Goal: Use online tool/utility

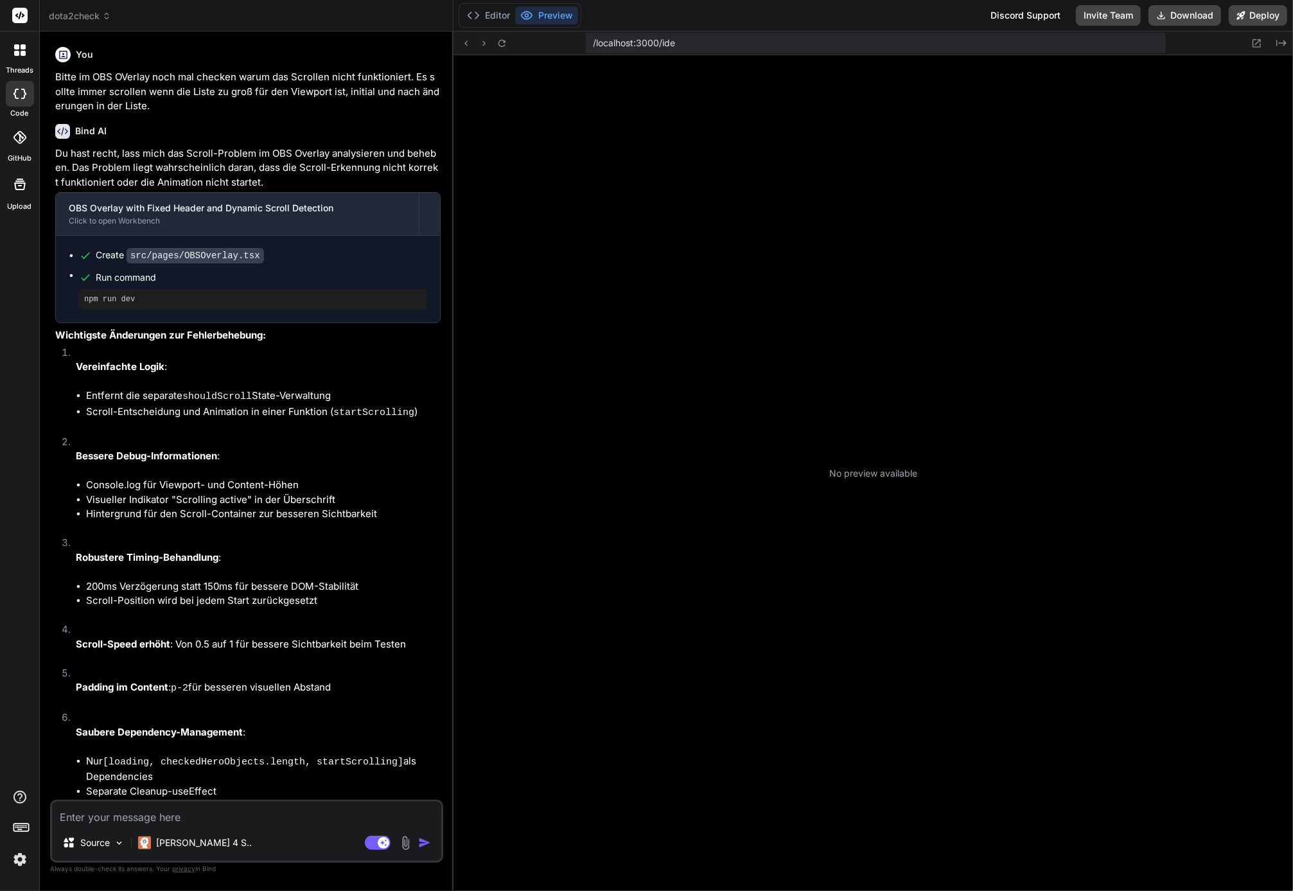
scroll to position [1619, 0]
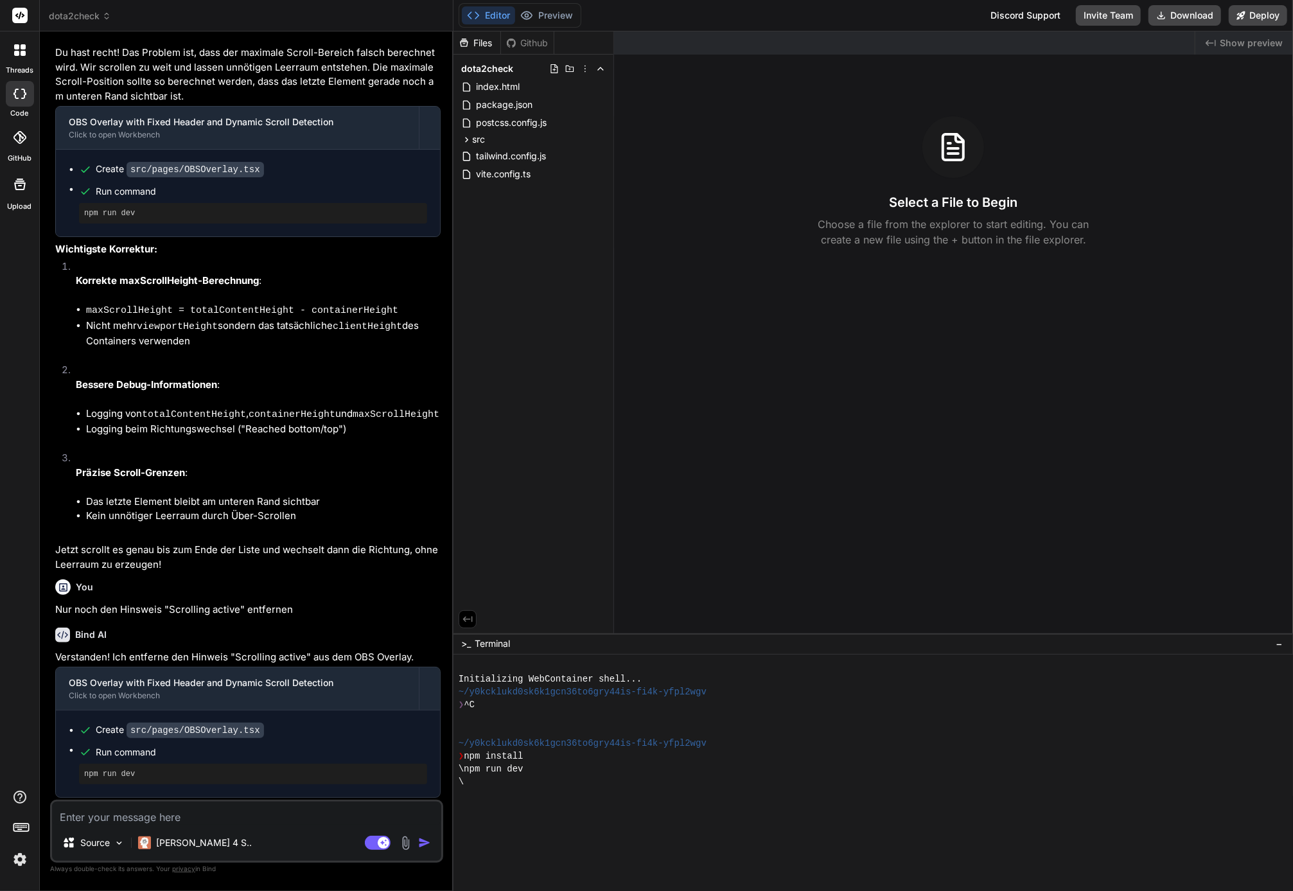
type textarea "x"
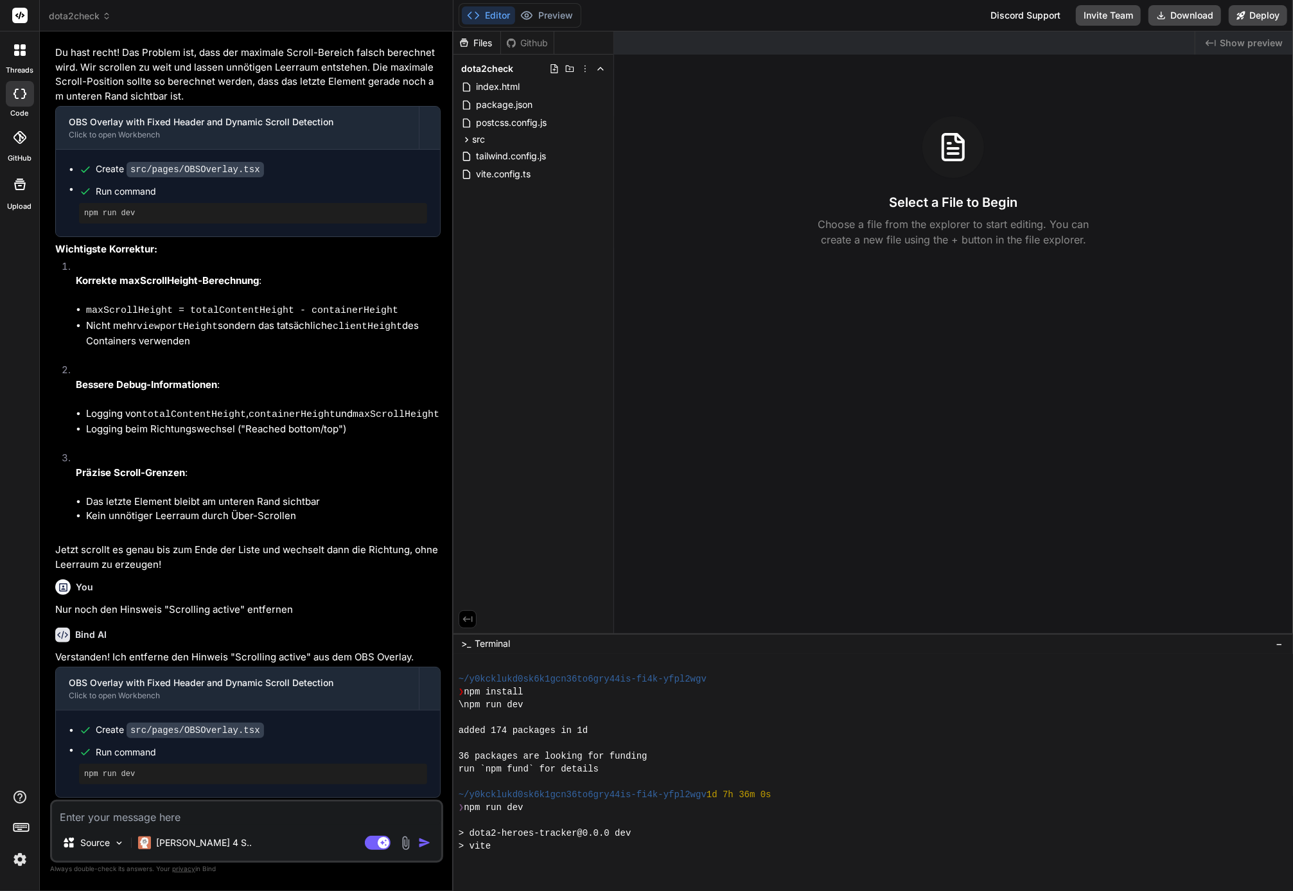
scroll to position [270, 0]
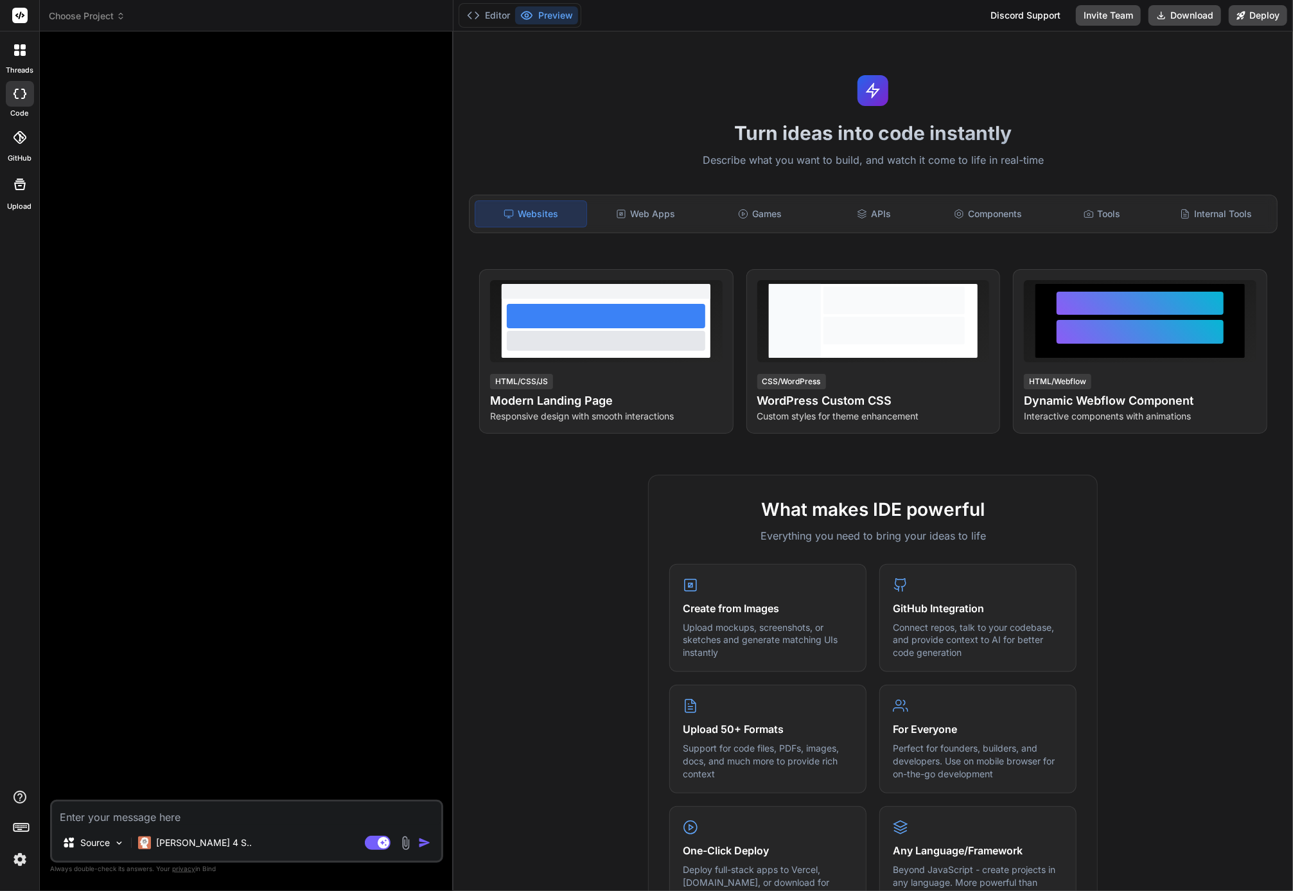
type textarea "x"
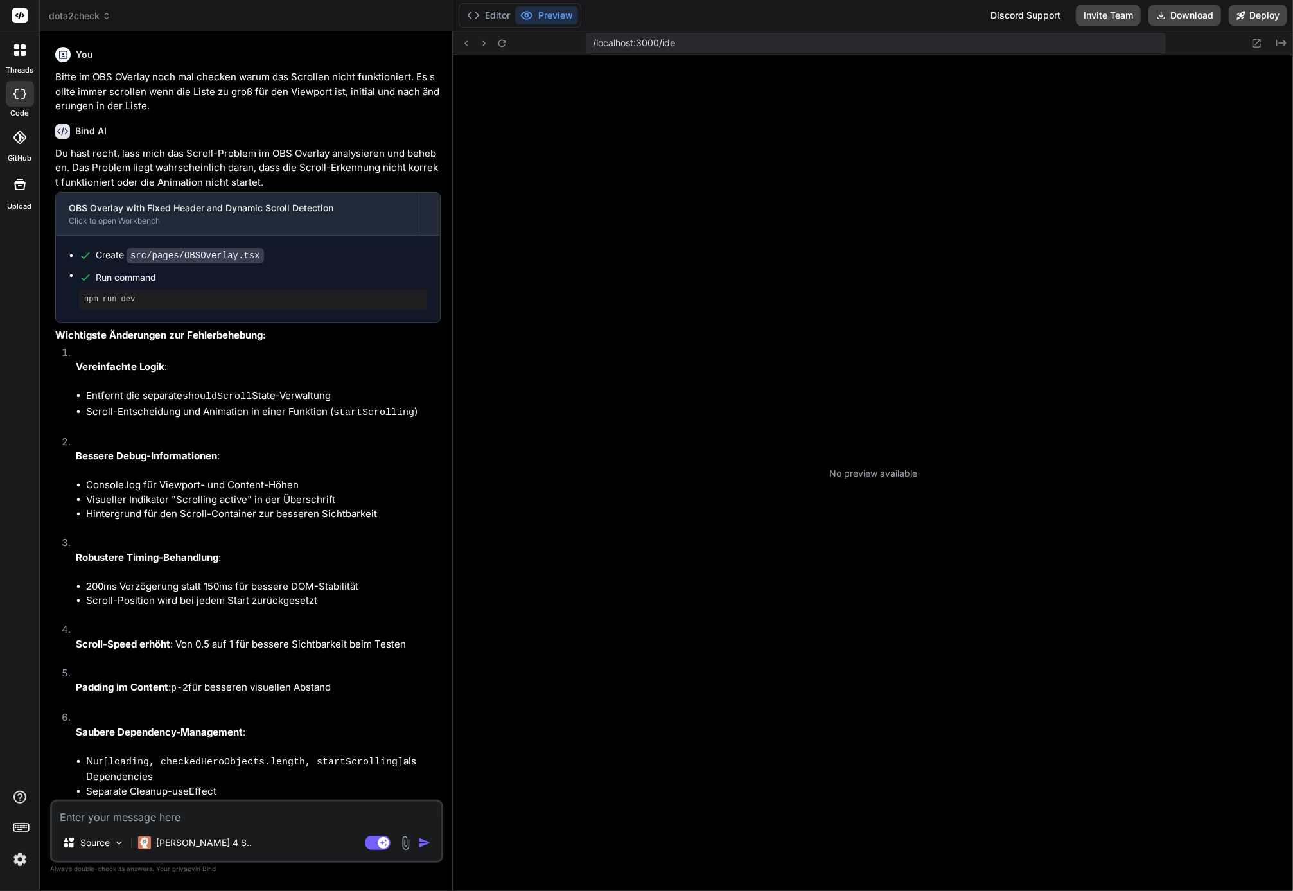
scroll to position [1619, 0]
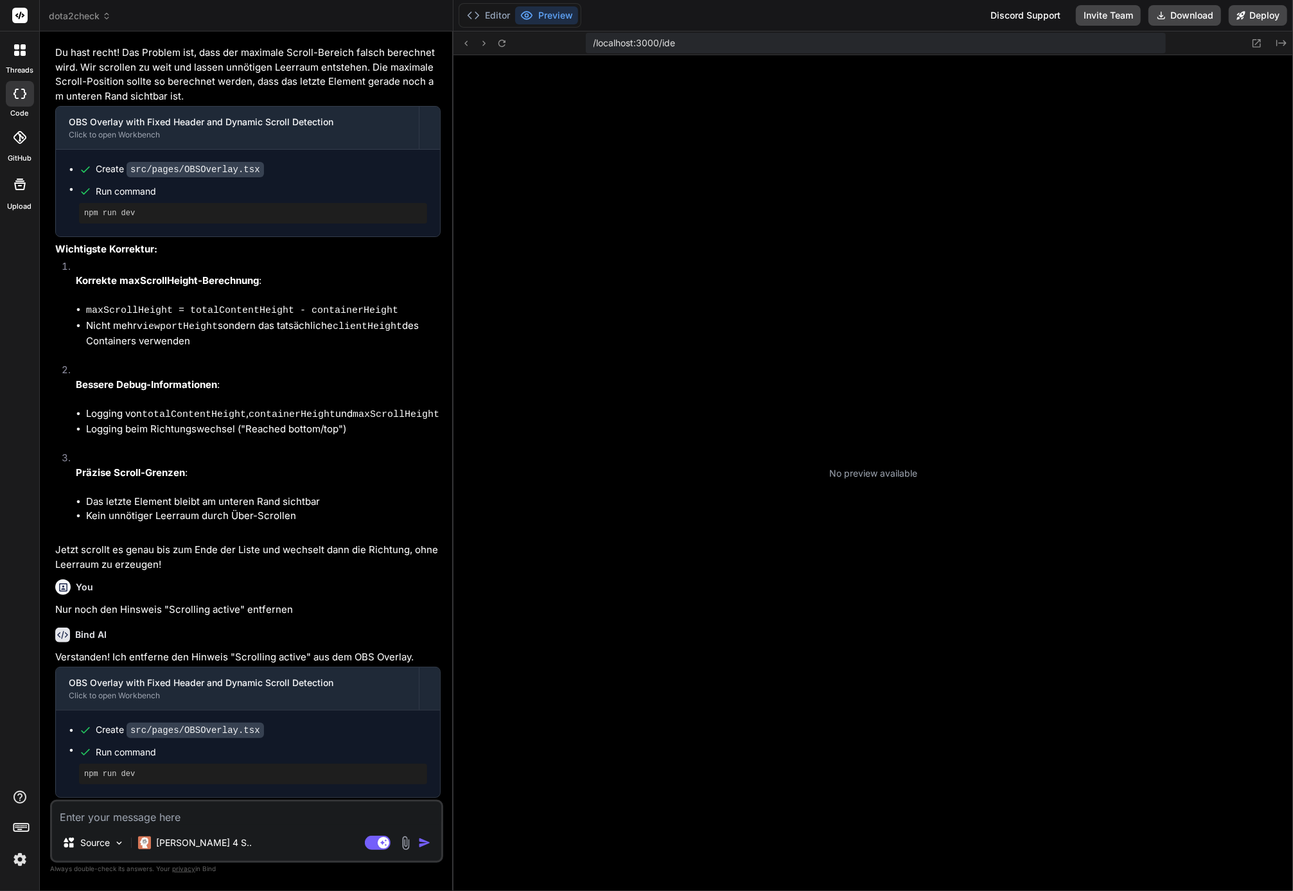
type textarea "x"
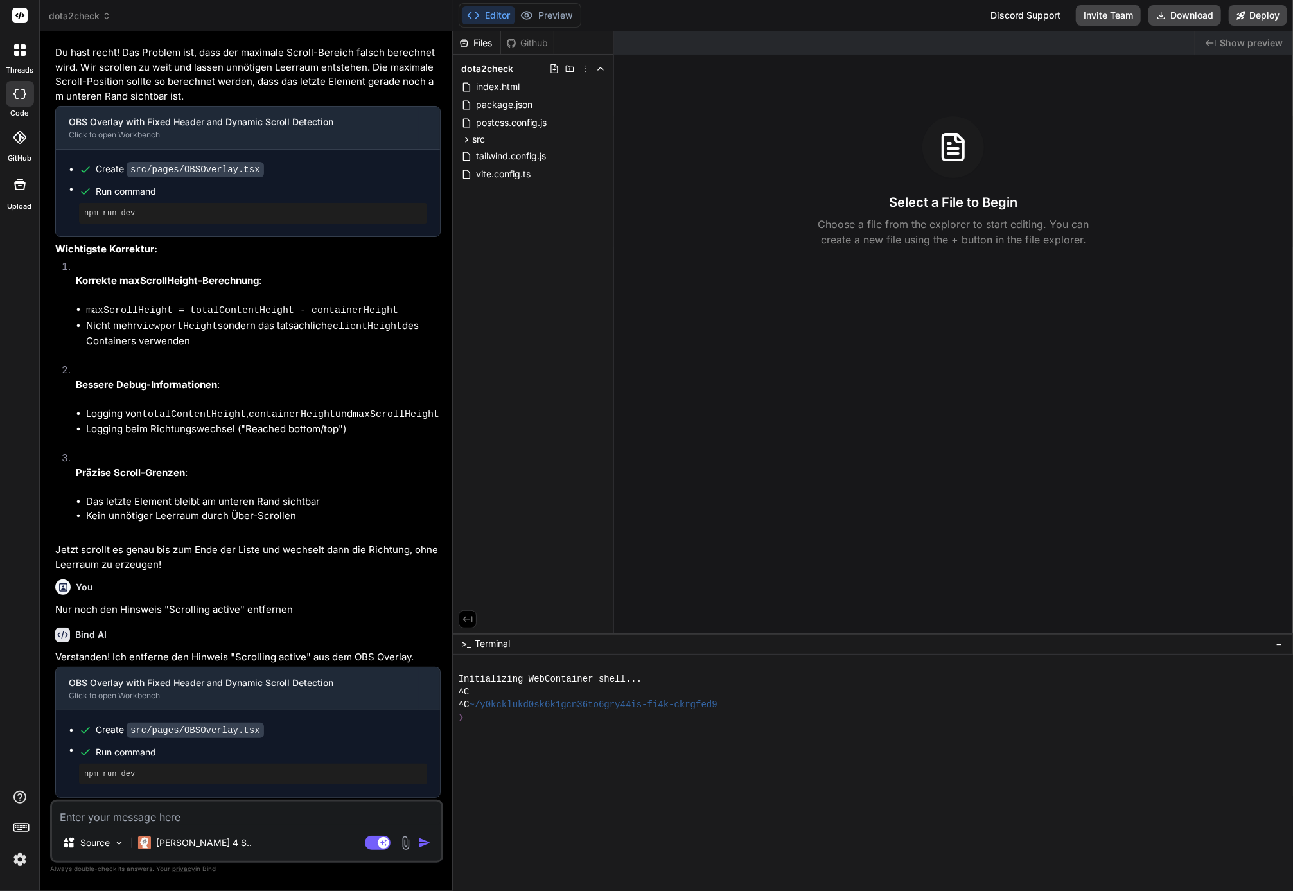
click at [516, 40] on icon at bounding box center [511, 43] width 10 height 10
click at [525, 45] on div "Github" at bounding box center [527, 43] width 53 height 13
click at [863, 392] on div "Created with Pixso. Show preview Select a File to Begin Choose a file from the …" at bounding box center [953, 332] width 679 height 602
click at [844, 701] on div "^C ~/y0kcklukd0sk6k1gcn36to6gry44is-fi4k-ckrgfed9" at bounding box center [868, 704] width 818 height 13
